Goal: Transaction & Acquisition: Purchase product/service

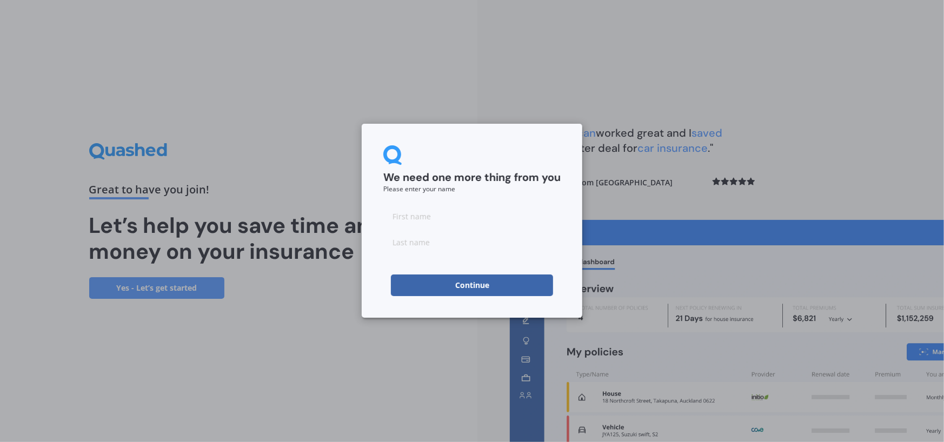
click at [410, 218] on input at bounding box center [471, 216] width 177 height 22
type input "Ross"
click at [403, 245] on input at bounding box center [471, 242] width 177 height 22
type input "Mitchell"
click at [371, 308] on div "We need one more thing from you Please enter your name Ross Mitchell Continue" at bounding box center [472, 221] width 221 height 194
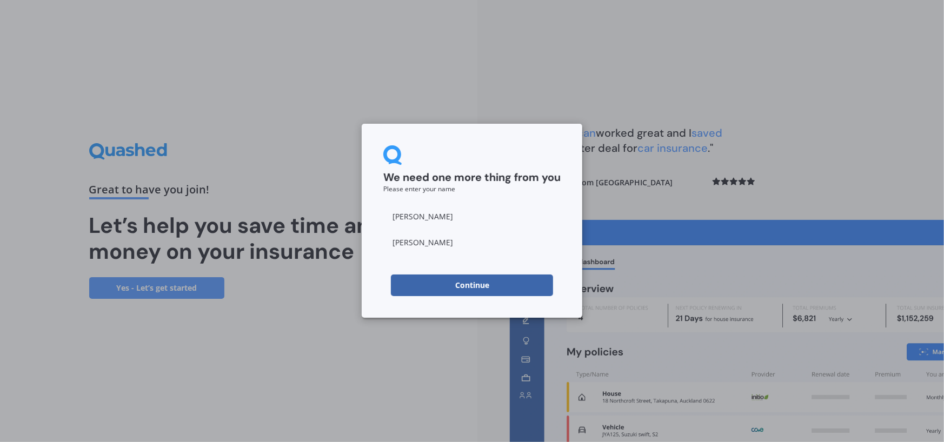
click at [481, 288] on button "Continue" at bounding box center [472, 286] width 162 height 22
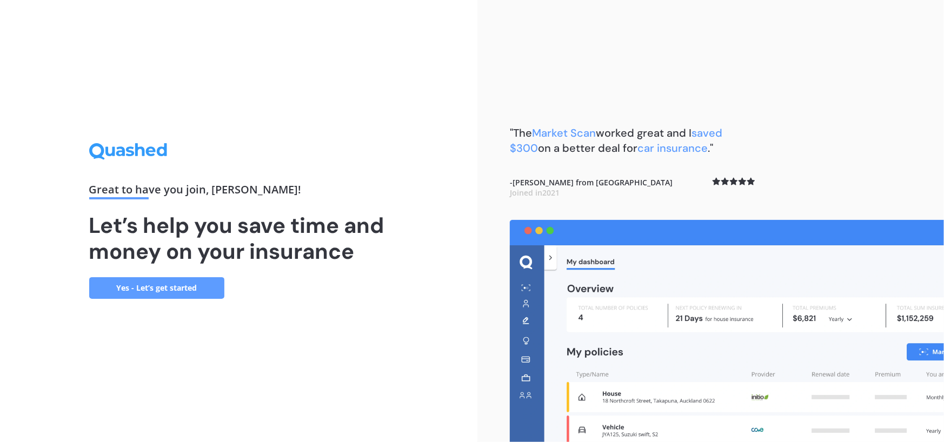
click at [173, 290] on link "Yes - Let’s get started" at bounding box center [156, 288] width 135 height 22
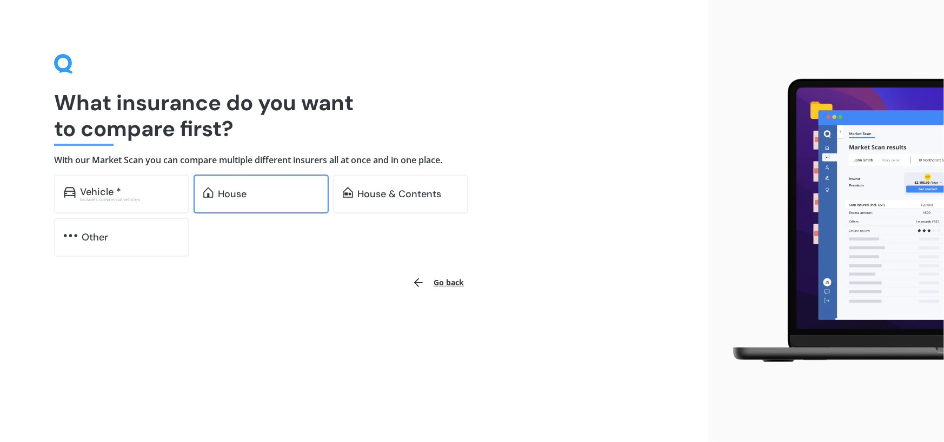
click at [275, 196] on div "House" at bounding box center [268, 194] width 101 height 11
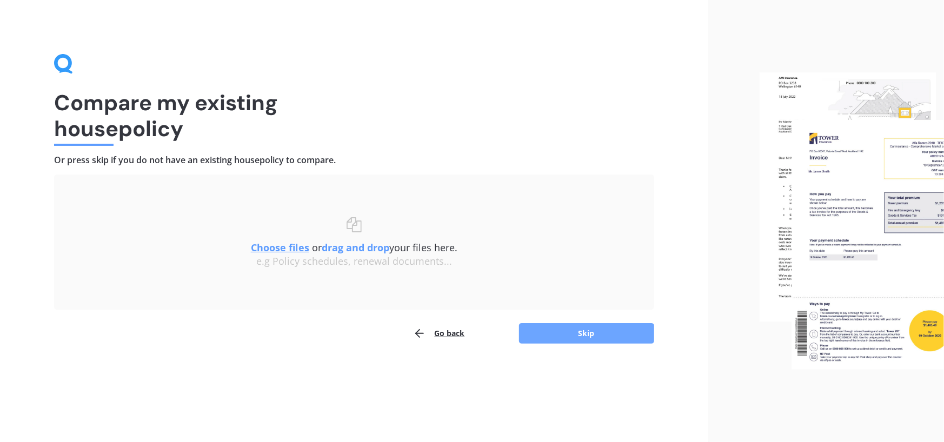
click at [578, 333] on button "Skip" at bounding box center [586, 333] width 135 height 21
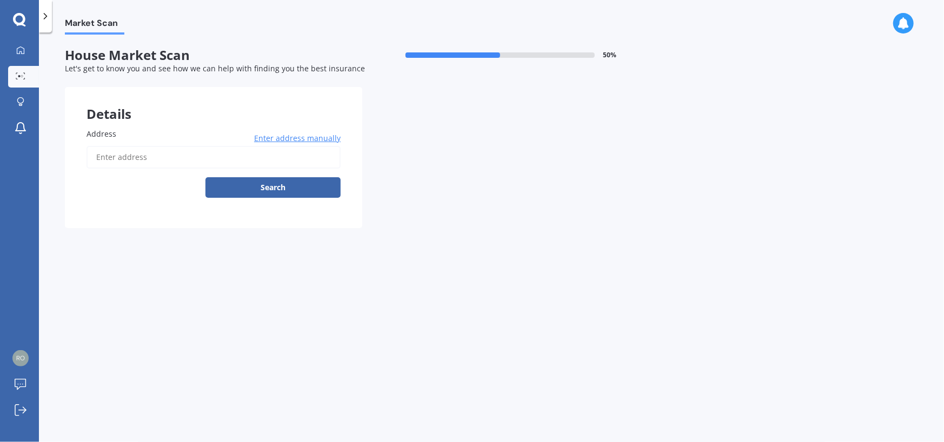
click at [132, 157] on input "Address" at bounding box center [214, 157] width 254 height 23
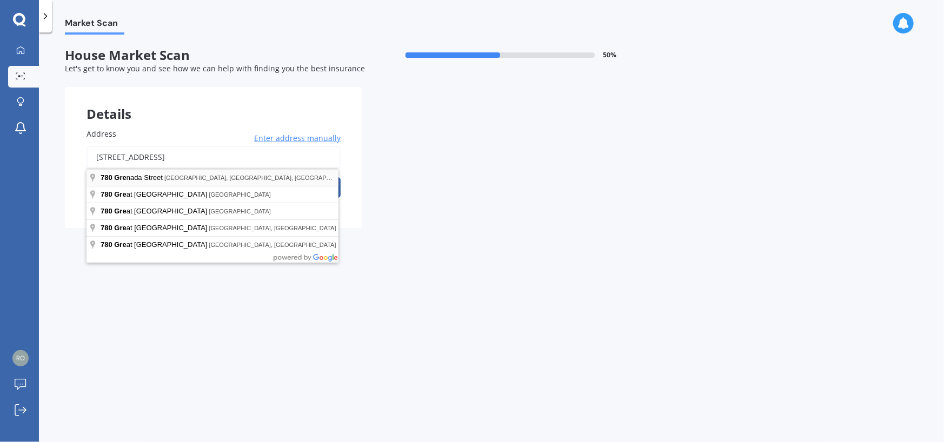
type input "780 Grenada Street, Papamoa Beach, Tauranga 3118"
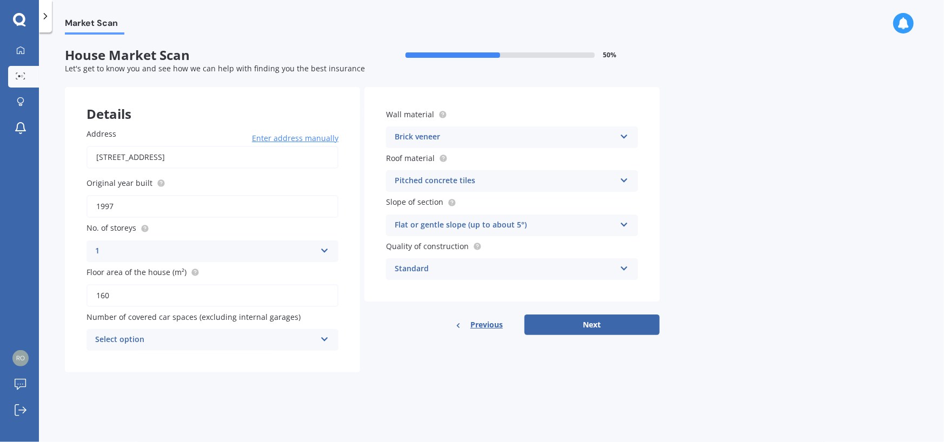
click at [625, 267] on icon at bounding box center [624, 267] width 9 height 8
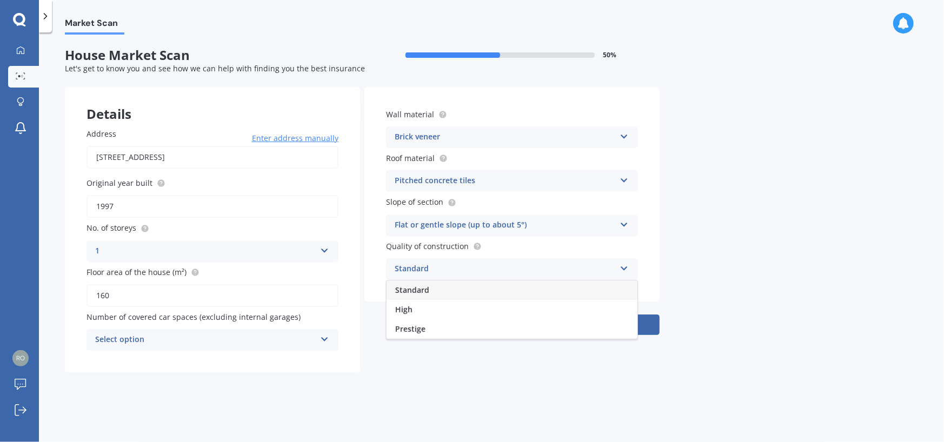
click at [625, 267] on icon at bounding box center [624, 267] width 9 height 8
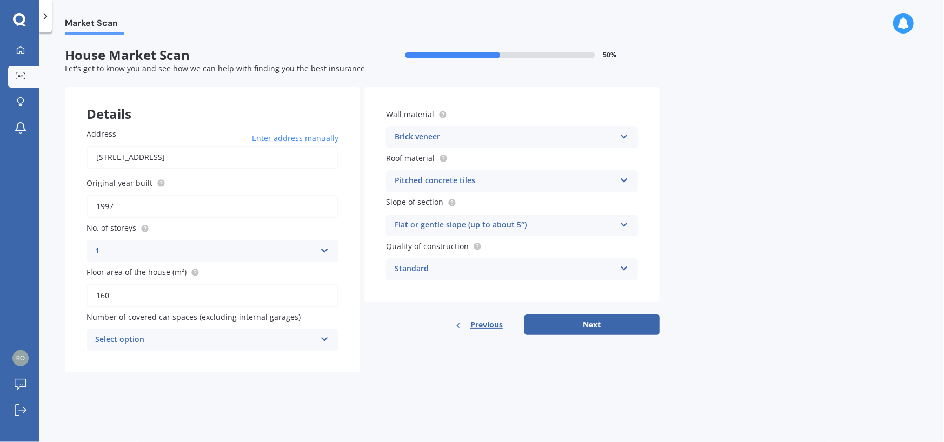
click at [323, 337] on icon at bounding box center [324, 338] width 9 height 8
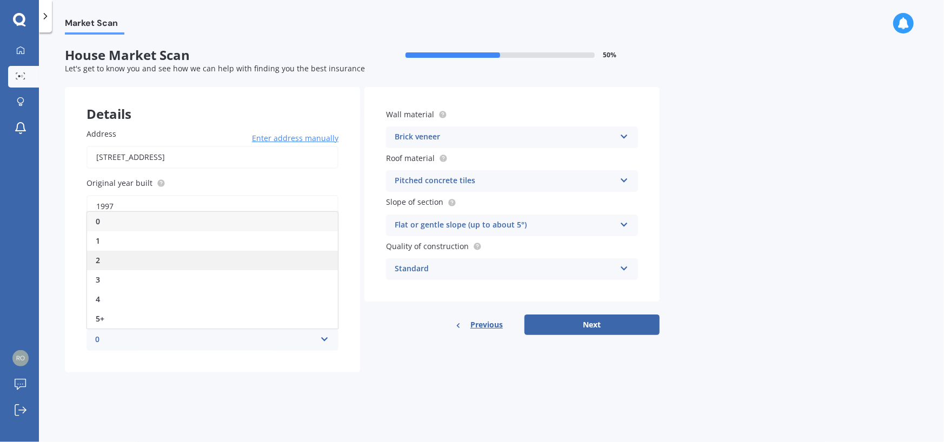
click at [169, 259] on div "2" at bounding box center [212, 260] width 251 height 19
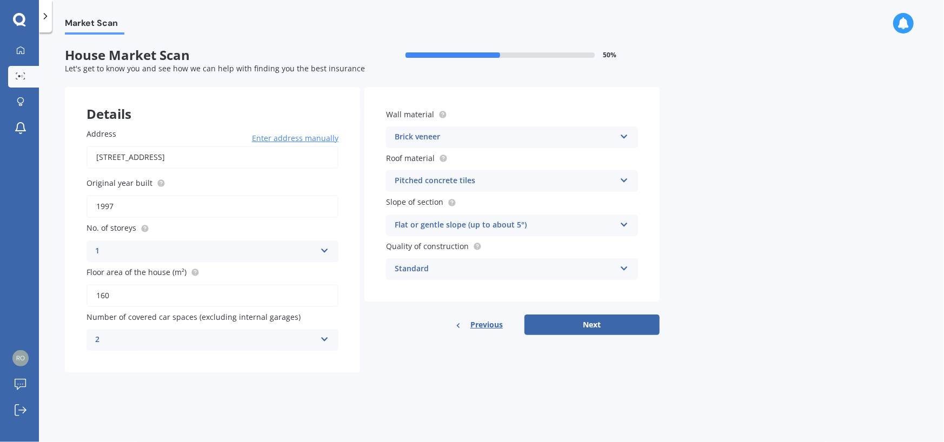
click at [191, 292] on input "160" at bounding box center [213, 295] width 252 height 23
type input "160"
click at [473, 360] on div "Details Address 780 Grenada Street, Papamoa Beach, Tauranga 3118 Enter address …" at bounding box center [362, 229] width 595 height 285
click at [589, 322] on button "Next" at bounding box center [591, 325] width 135 height 21
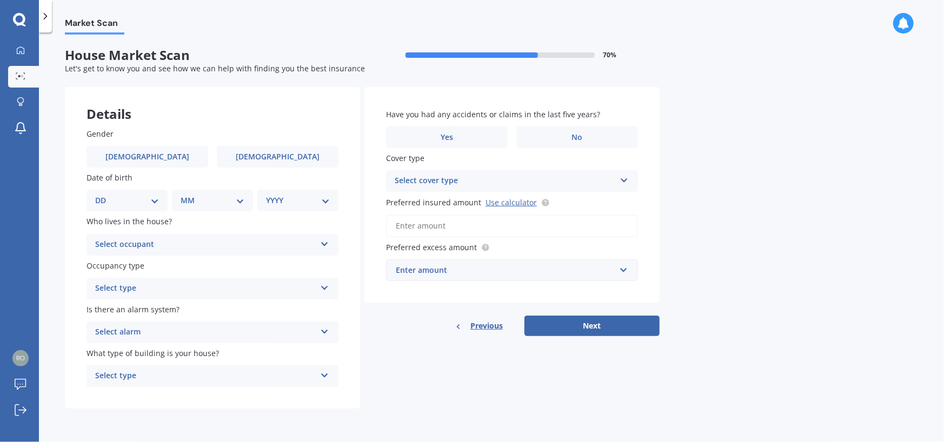
click at [154, 198] on select "DD 01 02 03 04 05 06 07 08 09 10 11 12 13 14 15 16 17 18 19 20 21 22 23 24 25 2…" at bounding box center [127, 201] width 64 height 12
click at [103, 195] on select "DD 01 02 03 04 05 06 07 08 09 10 11 12 13 14 15 16 17 18 19 20 21 22 23 24 25 2…" at bounding box center [127, 201] width 64 height 12
click at [159, 201] on select "DD 01 02 03 04 05 06 07 08 09 10 11 12 13 14 15 16 17 18 19 20 21 22 23 24 25 2…" at bounding box center [133, 201] width 59 height 12
click at [104, 195] on select "DD 01 02 03 04 05 06 07 08 09 10 11 12 13 14 15 16 17 18 19 20 21 22 23 24 25 2…" at bounding box center [133, 201] width 59 height 12
click at [242, 199] on select "MM 01 02 03 04 05 06 07 08 09 10 11 12" at bounding box center [214, 201] width 59 height 12
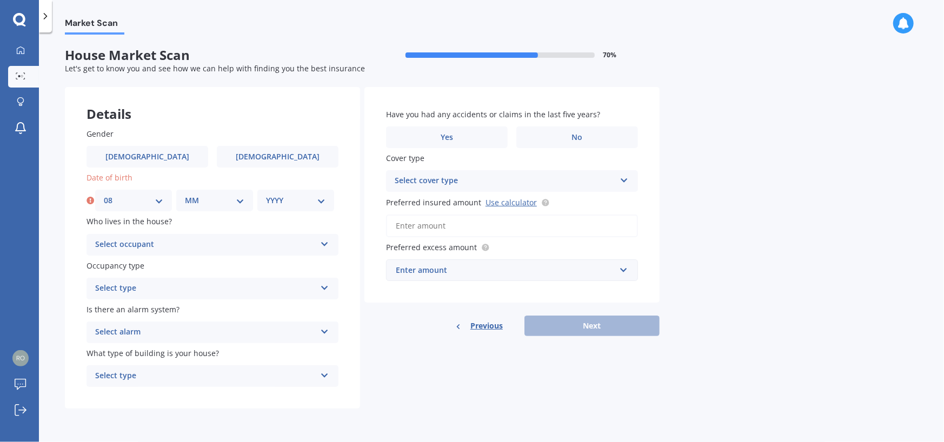
click at [155, 201] on select "DD 01 02 03 04 05 06 07 08 09 10 11 12 13 14 15 16 17 18 19 20 21 22 23 24 25 2…" at bounding box center [133, 201] width 59 height 12
select select "15"
click at [104, 195] on select "DD 01 02 03 04 05 06 07 08 09 10 11 12 13 14 15 16 17 18 19 20 21 22 23 24 25 2…" at bounding box center [133, 201] width 59 height 12
click at [242, 200] on select "MM 01 02 03 04 05 06 07 08 09 10 11 12" at bounding box center [214, 201] width 59 height 12
select select "08"
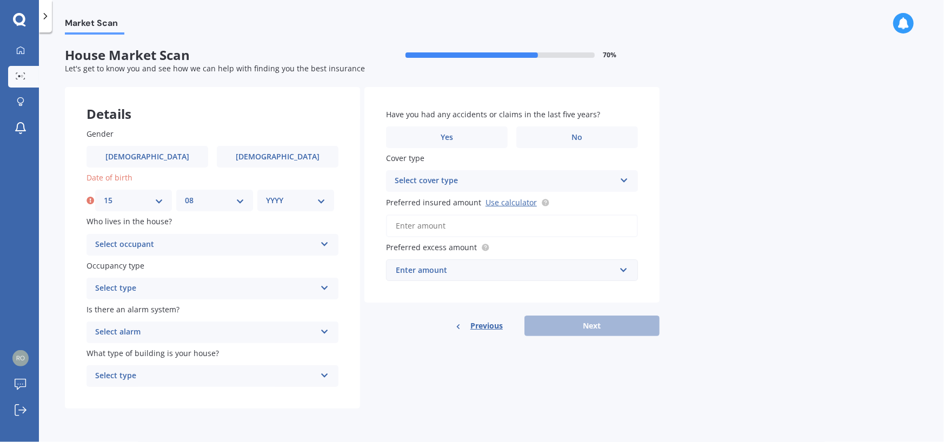
click at [185, 195] on select "MM 01 02 03 04 05 06 07 08 09 10 11 12" at bounding box center [214, 201] width 59 height 12
click at [320, 198] on select "YYYY 2009 2008 2007 2006 2005 2004 2003 2002 2001 2000 1999 1998 1997 1996 1995…" at bounding box center [295, 201] width 59 height 12
select select "1962"
click at [266, 195] on select "YYYY 2009 2008 2007 2006 2005 2004 2003 2002 2001 2000 1999 1998 1997 1996 1995…" at bounding box center [295, 201] width 59 height 12
click at [326, 242] on icon at bounding box center [324, 242] width 9 height 8
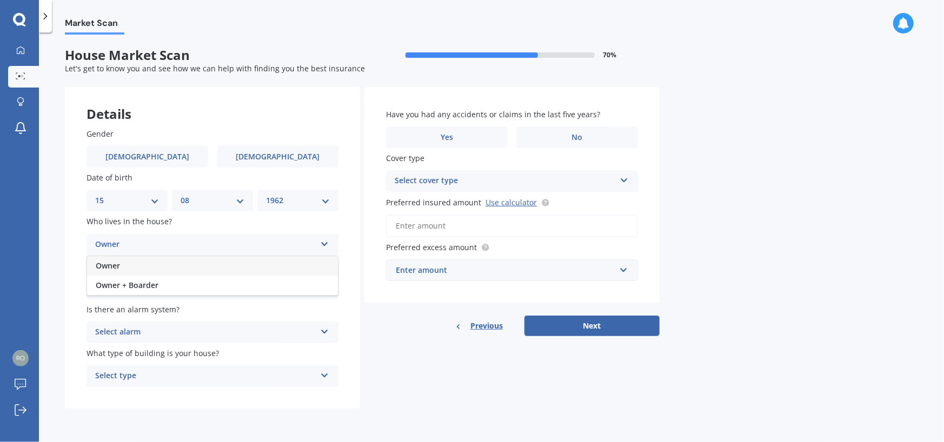
click at [188, 267] on div "Owner" at bounding box center [212, 265] width 251 height 19
click at [324, 284] on icon at bounding box center [324, 286] width 9 height 8
click at [104, 308] on span "Permanent" at bounding box center [116, 309] width 41 height 10
click at [322, 329] on icon at bounding box center [324, 330] width 9 height 8
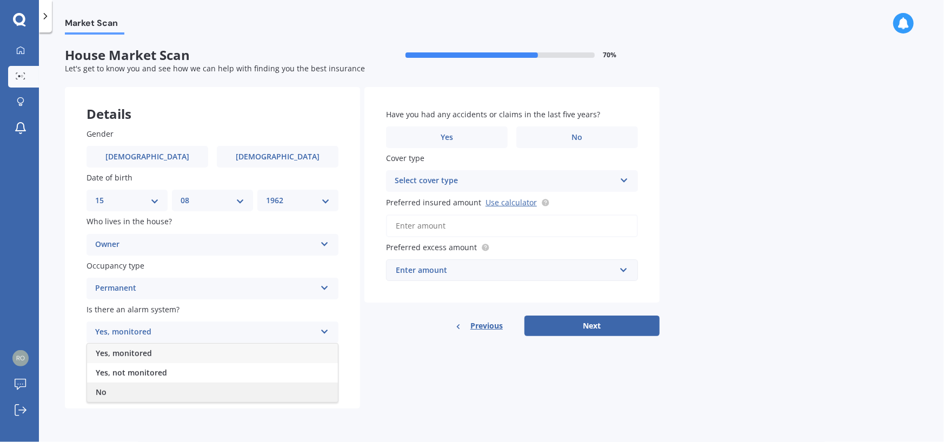
click at [211, 393] on div "No" at bounding box center [212, 392] width 251 height 19
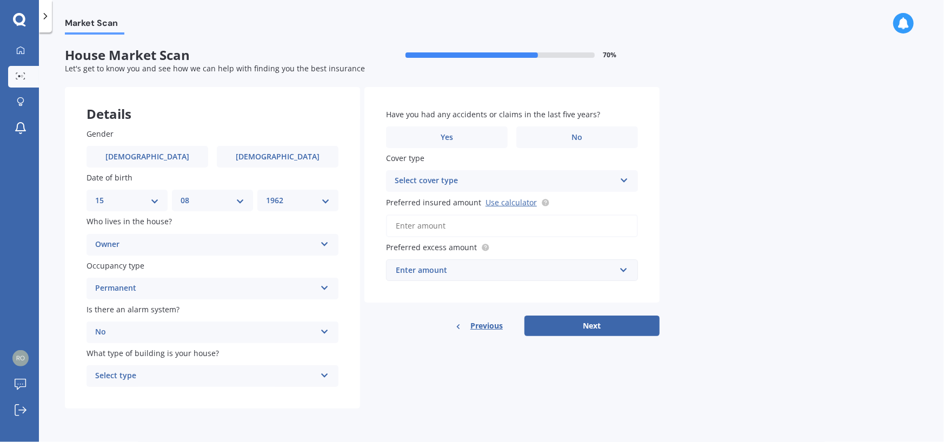
click at [321, 372] on icon at bounding box center [324, 374] width 9 height 8
click at [105, 373] on div "Freestanding" at bounding box center [205, 376] width 221 height 13
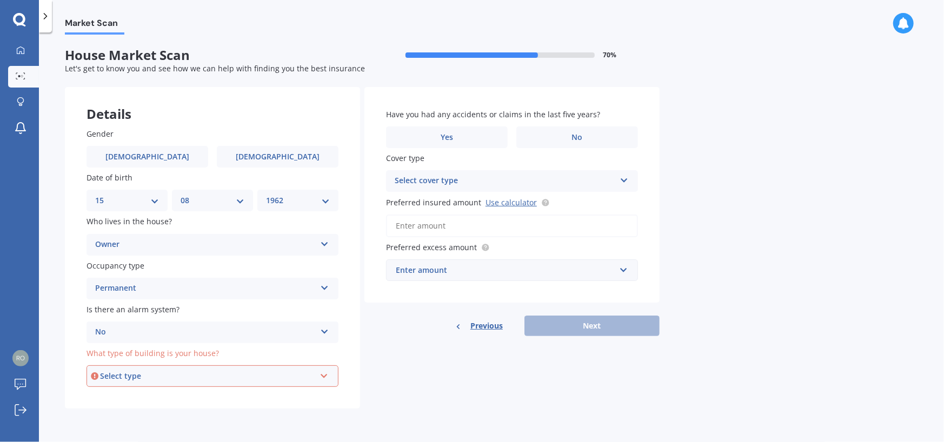
click at [324, 375] on icon at bounding box center [324, 374] width 9 height 8
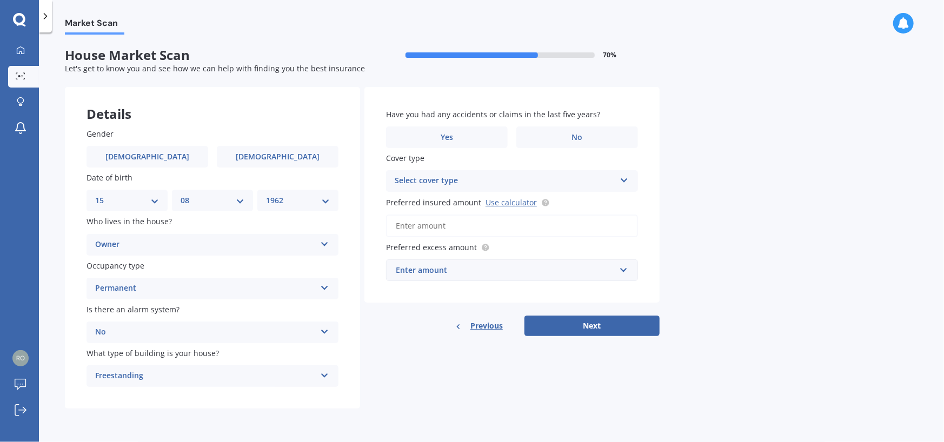
click at [351, 378] on div "Gender Male Female Date of birth DD 01 02 03 04 05 06 07 08 09 10 11 12 13 14 1…" at bounding box center [212, 258] width 295 height 303
click at [584, 138] on label "No" at bounding box center [577, 138] width 122 height 22
click at [0, 0] on input "No" at bounding box center [0, 0] width 0 height 0
click at [627, 178] on icon at bounding box center [624, 179] width 9 height 8
click at [656, 169] on div "Have you had any accidents or claims in the last five years? Yes No Cover type …" at bounding box center [511, 195] width 295 height 216
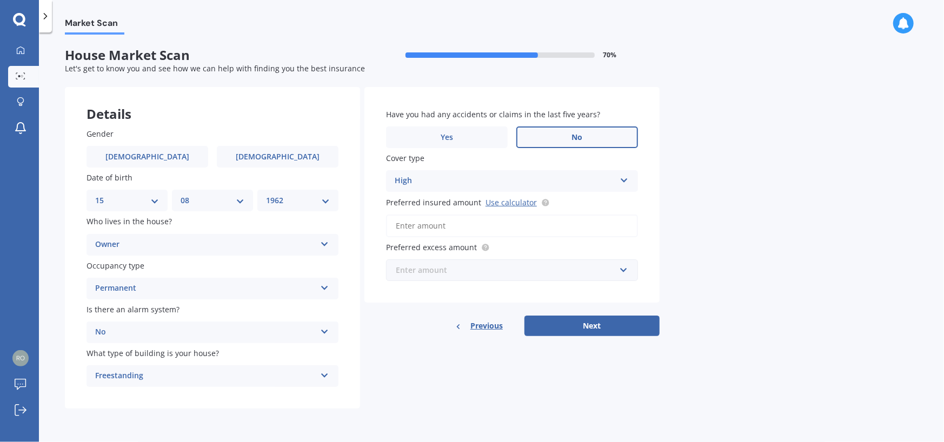
click at [623, 268] on input "text" at bounding box center [508, 270] width 242 height 21
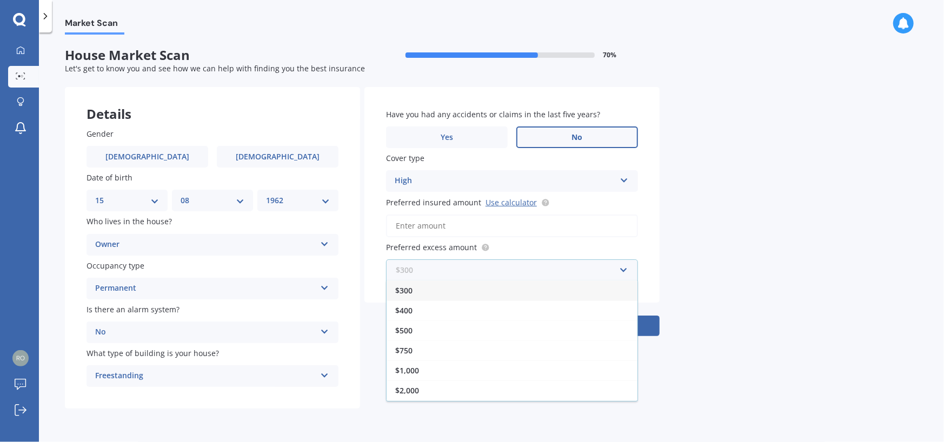
click at [623, 268] on input "text" at bounding box center [508, 270] width 242 height 21
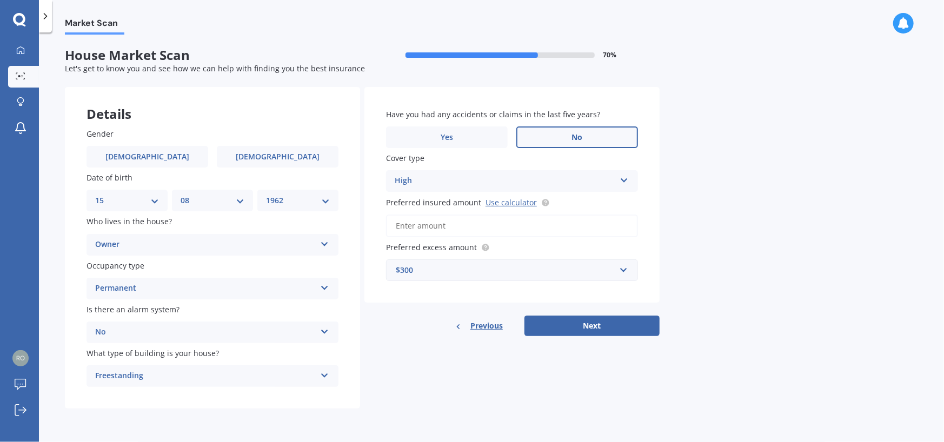
click at [681, 281] on div "Market Scan House Market Scan 70 % Let's get to know you and see how we can hel…" at bounding box center [491, 240] width 905 height 410
click at [624, 268] on input "text" at bounding box center [508, 270] width 242 height 21
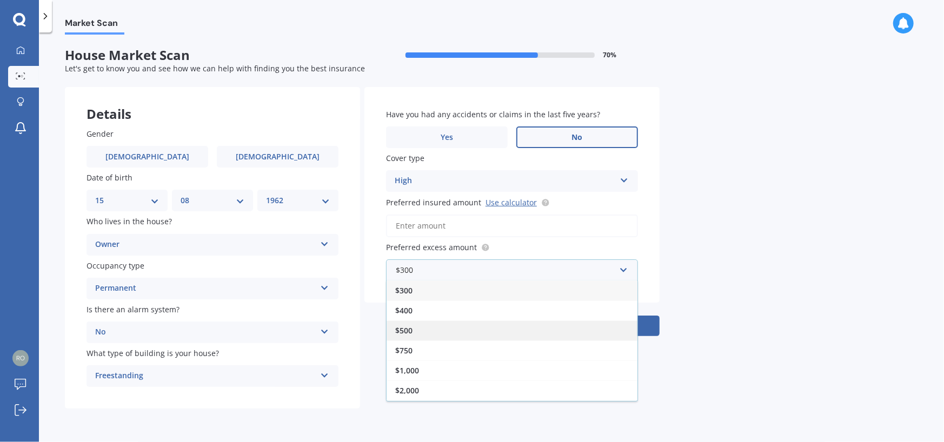
click at [477, 333] on div "$500" at bounding box center [512, 331] width 251 height 20
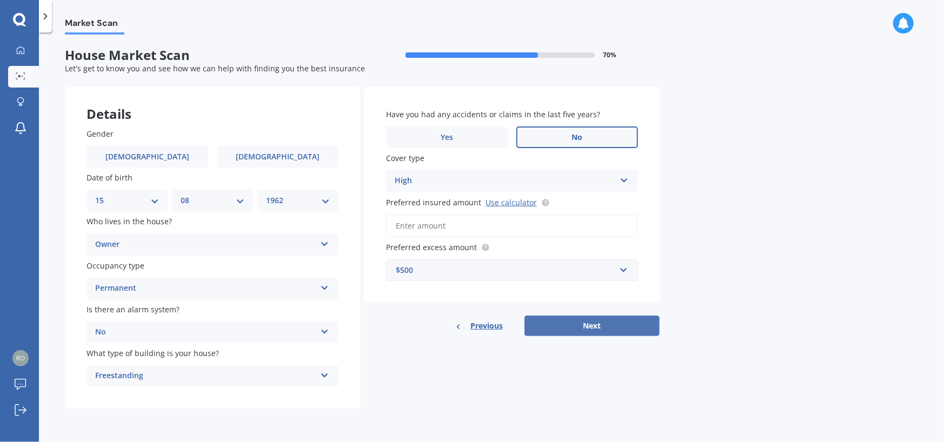
click at [579, 332] on button "Next" at bounding box center [591, 326] width 135 height 21
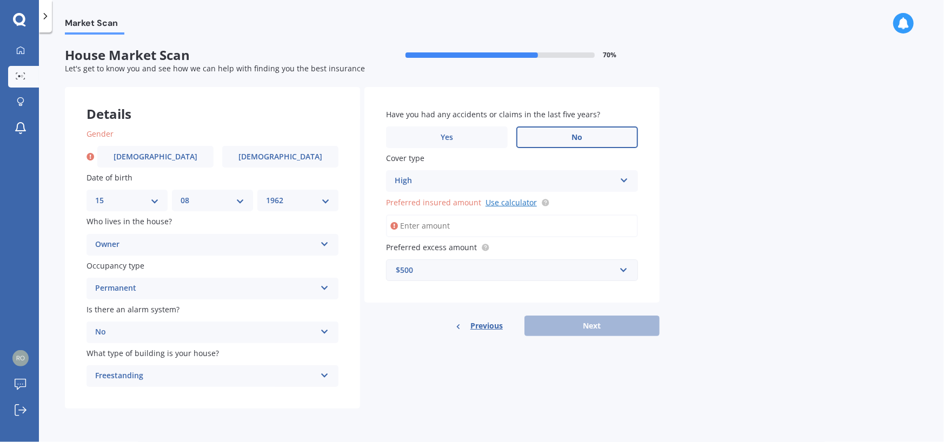
click at [513, 202] on link "Use calculator" at bounding box center [511, 202] width 51 height 10
click at [437, 224] on input "Preferred insured amount Use calculator" at bounding box center [512, 226] width 252 height 23
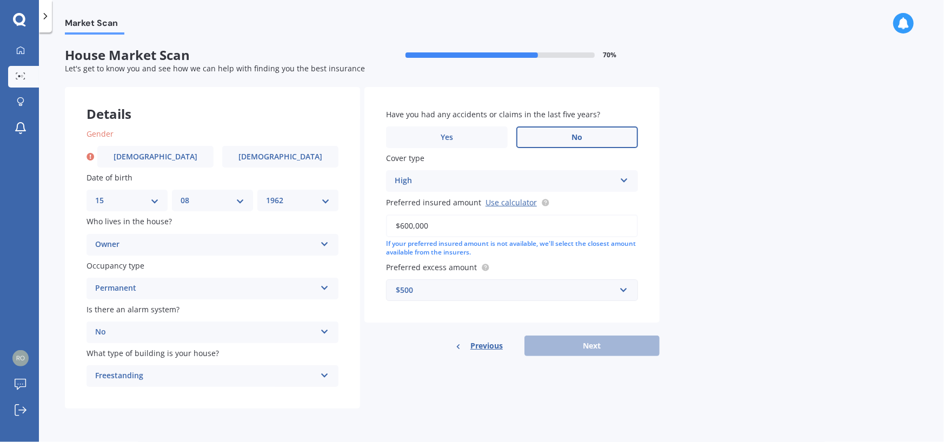
type input "$600,000"
click at [683, 204] on div "Market Scan House Market Scan 70 % Let's get to know you and see how we can hel…" at bounding box center [491, 240] width 905 height 410
click at [624, 178] on icon at bounding box center [624, 179] width 9 height 8
click at [543, 259] on div "Have you had any accidents or claims in the last five years? Yes No Cover type …" at bounding box center [511, 205] width 295 height 236
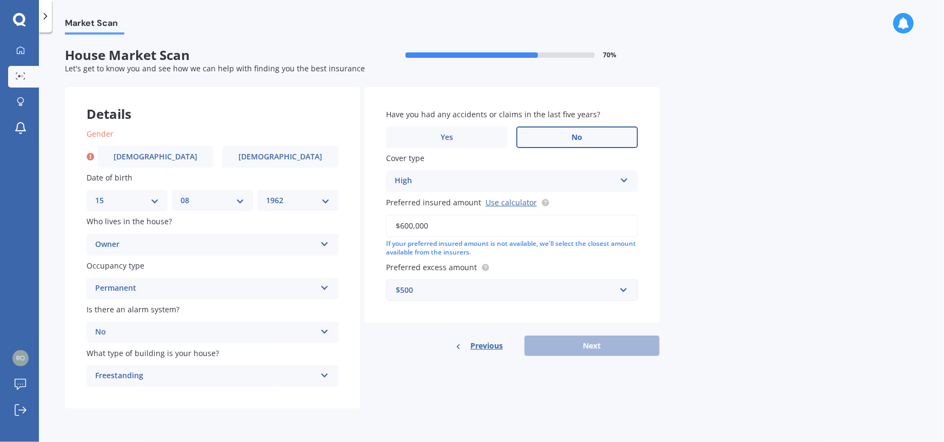
click at [600, 348] on div "Previous Next" at bounding box center [511, 346] width 295 height 21
click at [168, 160] on label "Male" at bounding box center [155, 157] width 116 height 22
click at [0, 0] on input "Male" at bounding box center [0, 0] width 0 height 0
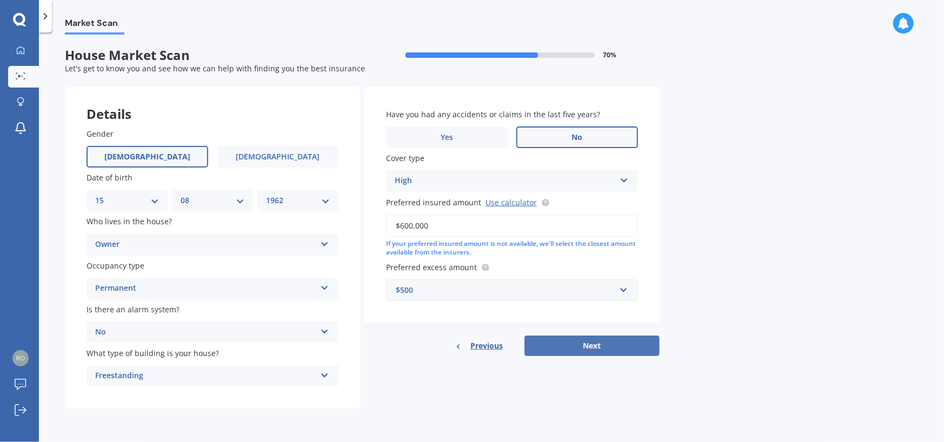
click at [584, 348] on button "Next" at bounding box center [591, 346] width 135 height 21
select select "15"
select select "08"
select select "1962"
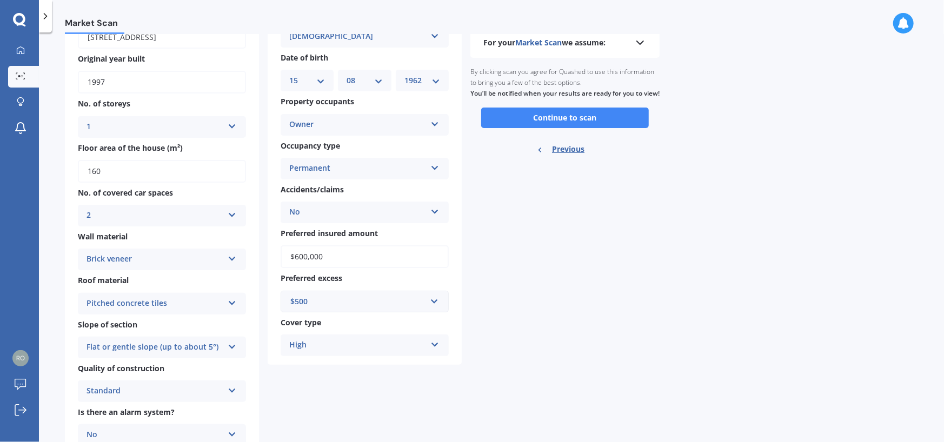
scroll to position [44, 0]
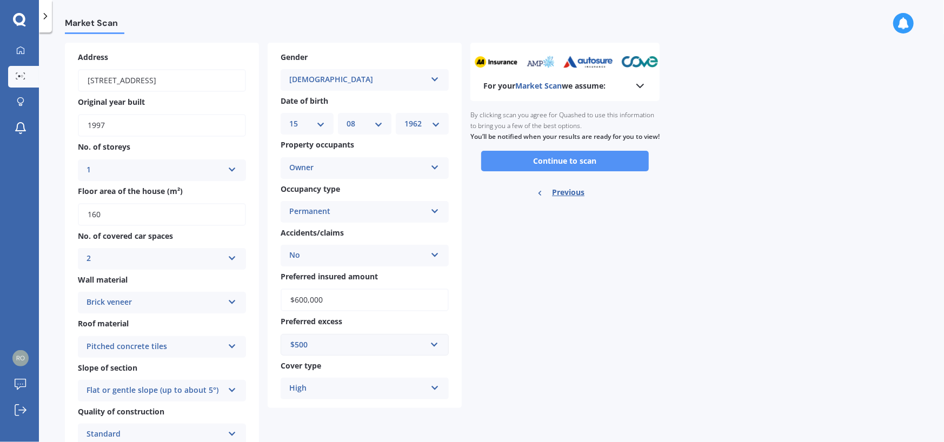
click at [587, 170] on button "Continue to scan" at bounding box center [565, 161] width 168 height 21
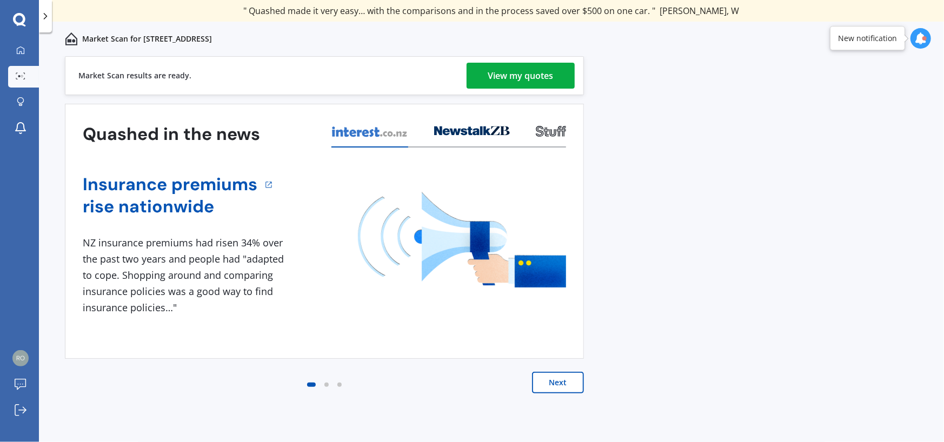
click at [508, 79] on div "View my quotes" at bounding box center [520, 76] width 65 height 26
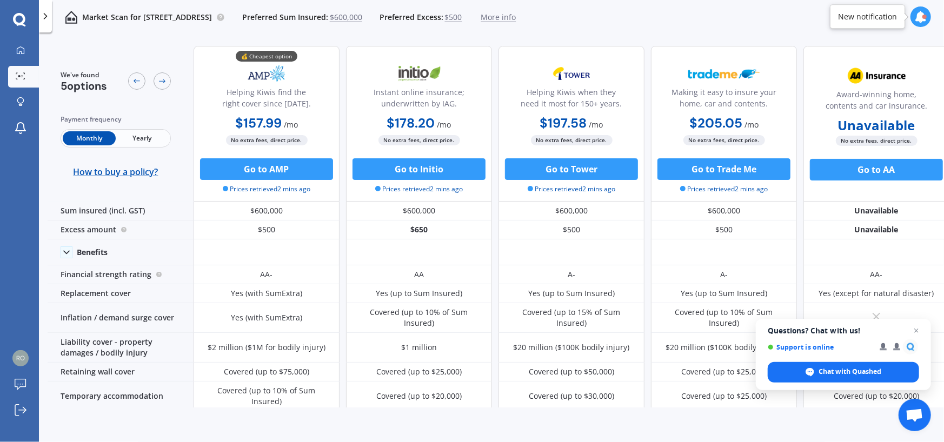
click at [153, 140] on span "Yearly" at bounding box center [142, 138] width 53 height 14
click at [91, 140] on span "Monthly" at bounding box center [89, 138] width 53 height 14
click at [136, 136] on span "Yearly" at bounding box center [142, 138] width 53 height 14
click at [91, 139] on span "Monthly" at bounding box center [89, 138] width 53 height 14
click at [249, 170] on button "Go to AMP" at bounding box center [266, 169] width 133 height 22
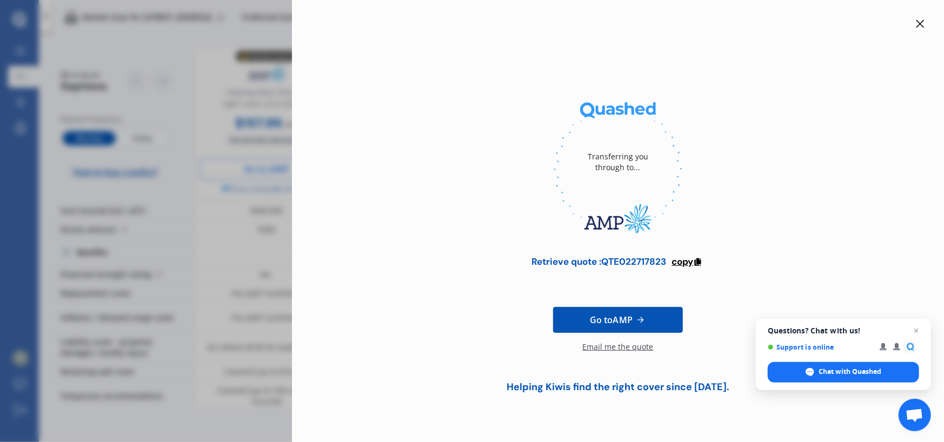
click at [692, 263] on span "copy" at bounding box center [682, 262] width 22 height 12
